Goal: Information Seeking & Learning: Find specific fact

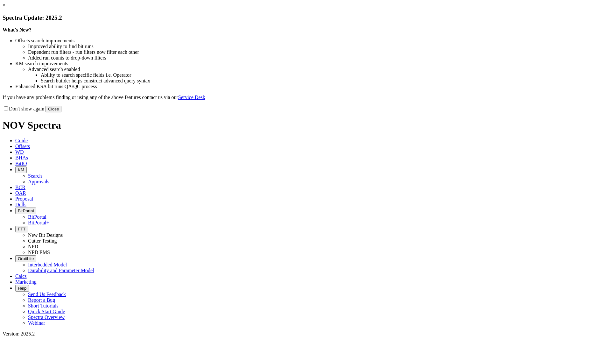
click at [61, 112] on button "Close" at bounding box center [54, 109] width 16 height 7
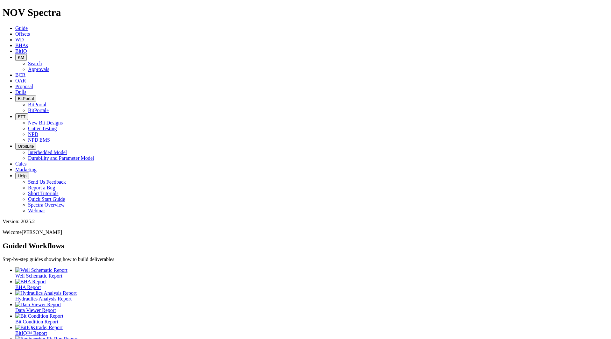
click at [24, 55] on span "KM" at bounding box center [21, 57] width 6 height 5
click at [42, 61] on link "Search" at bounding box center [35, 63] width 14 height 5
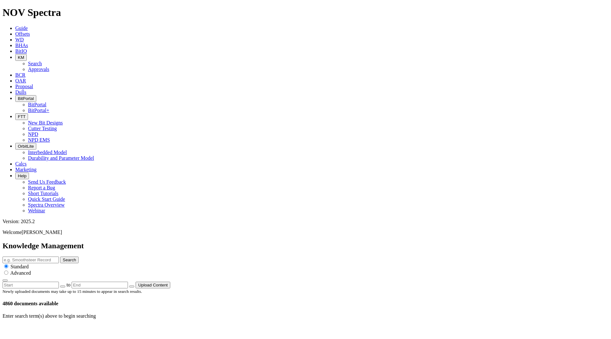
click at [59, 257] on input "text" at bounding box center [31, 260] width 56 height 7
type input "ION+ Inifinity"
click at [60, 257] on button "Search" at bounding box center [69, 260] width 18 height 7
drag, startPoint x: 331, startPoint y: 35, endPoint x: 240, endPoint y: 32, distance: 91.1
click at [240, 242] on div "Knowledge Management ION+ Inifinity Search Standard Advanced to Upload Content" at bounding box center [306, 265] width 606 height 47
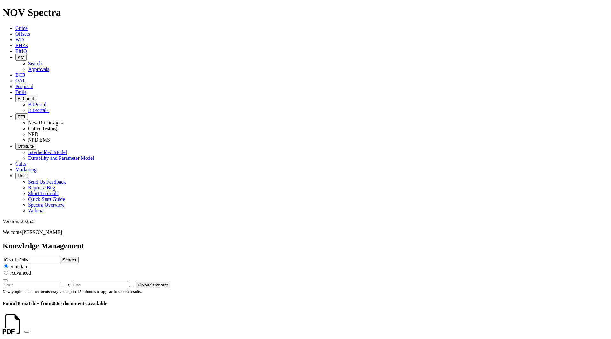
click at [317, 257] on div "ION+ Inifinity Search Standard Advanced" at bounding box center [306, 269] width 606 height 25
click at [59, 257] on input "ION+ Inifinity" at bounding box center [31, 260] width 56 height 7
drag, startPoint x: 309, startPoint y: 35, endPoint x: 290, endPoint y: 35, distance: 18.8
click at [59, 257] on input "ION+ Inifinity" at bounding box center [31, 260] width 56 height 7
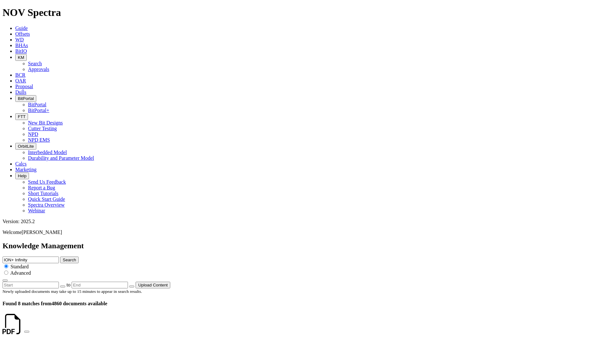
type input "ION+ Infinity"
click at [60, 257] on button "Search" at bounding box center [69, 260] width 18 height 7
drag, startPoint x: 316, startPoint y: 32, endPoint x: 224, endPoint y: 29, distance: 91.7
click at [225, 242] on div "Knowledge Management ION+ Infinity Search Standard Advanced to Upload Content" at bounding box center [306, 265] width 606 height 47
type input "RH66"
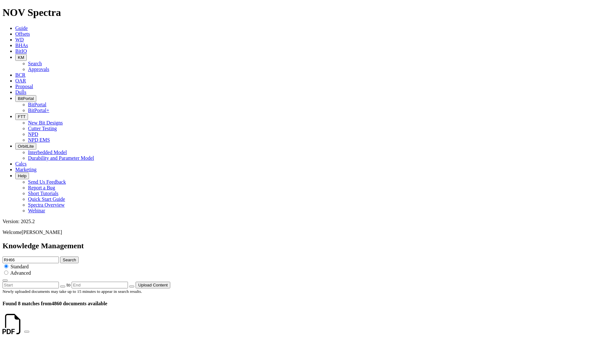
click at [63, 258] on icon "submit" at bounding box center [63, 260] width 0 height 5
drag, startPoint x: 301, startPoint y: 32, endPoint x: 264, endPoint y: 34, distance: 37.6
click at [264, 242] on div "Knowledge Management RH66 Search Standard Advanced to Upload Content" at bounding box center [306, 265] width 606 height 47
type input "INF66"
click at [60, 257] on button "Search" at bounding box center [69, 260] width 18 height 7
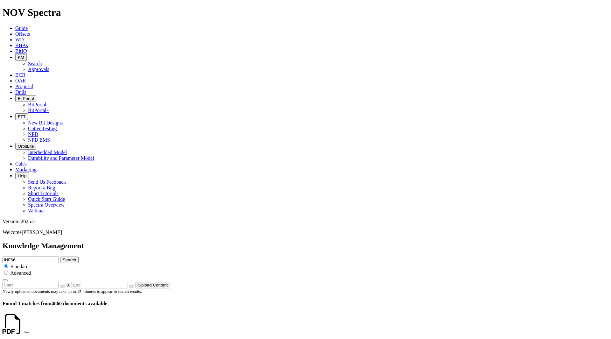
click at [24, 327] on icon at bounding box center [24, 329] width 0 height 5
